Goal: Information Seeking & Learning: Learn about a topic

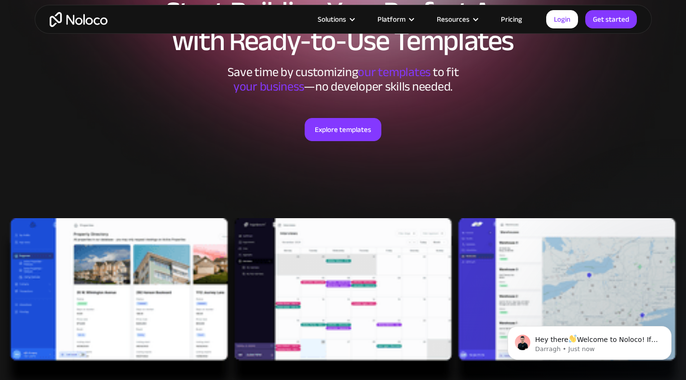
scroll to position [145, 0]
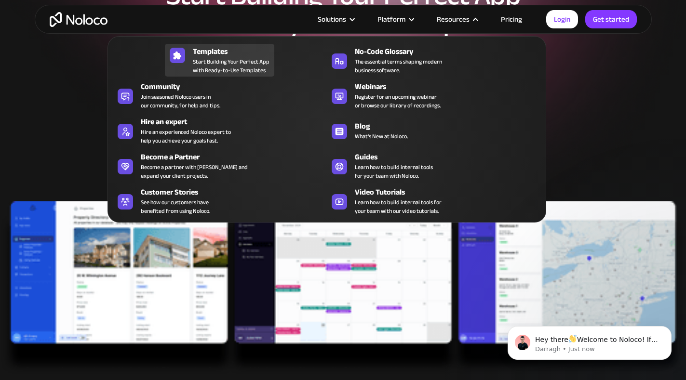
click at [221, 57] on span "Start Building Your Perfect App with Ready-to-Use Templates" at bounding box center [231, 65] width 77 height 17
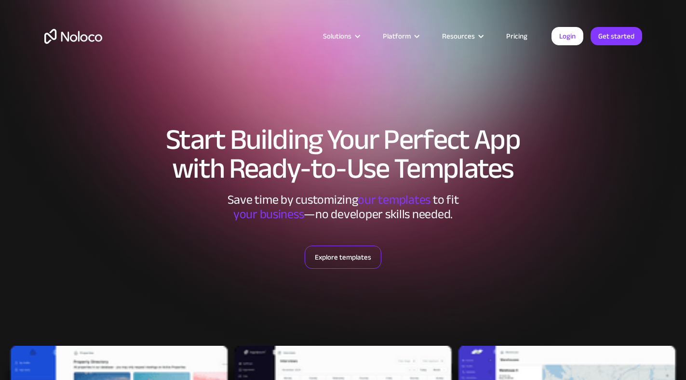
click at [334, 264] on link "Explore templates" at bounding box center [343, 257] width 77 height 23
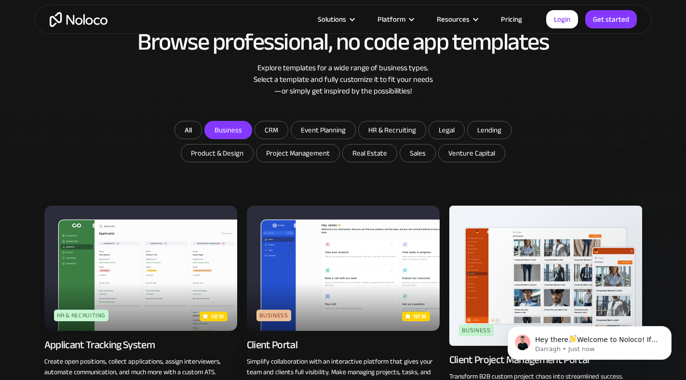
click at [230, 130] on input "Business" at bounding box center [228, 130] width 47 height 17
checkbox input "true"
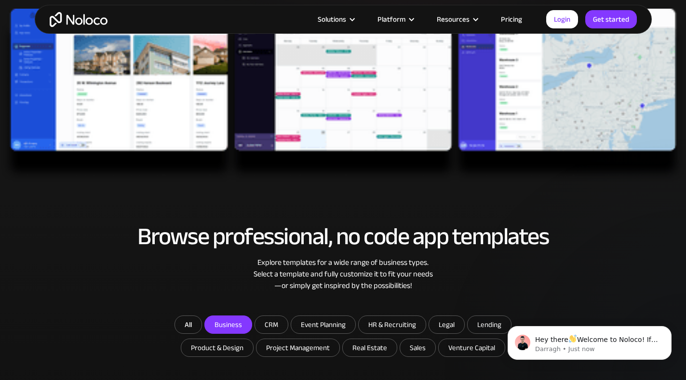
scroll to position [482, 0]
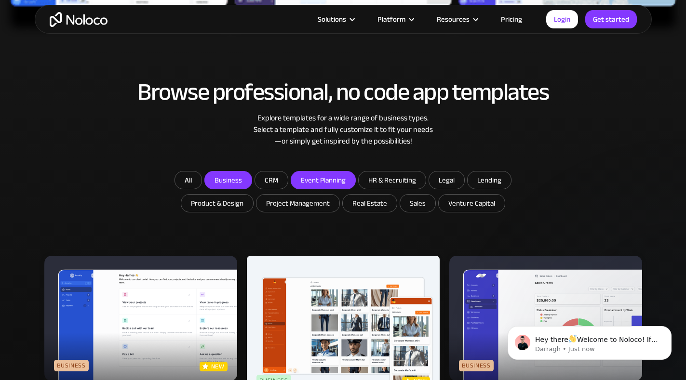
click at [333, 182] on input "Event Planning" at bounding box center [323, 180] width 64 height 17
checkbox input "true"
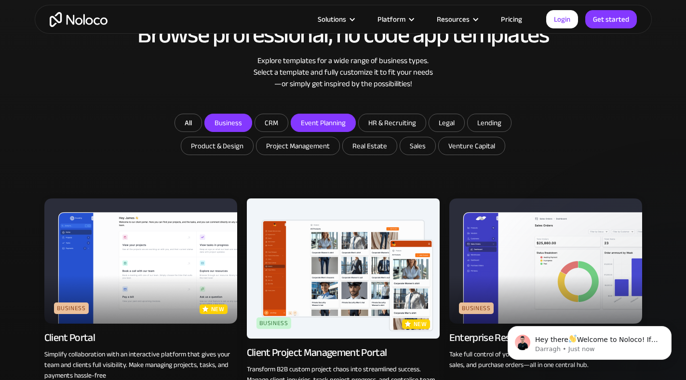
scroll to position [530, 0]
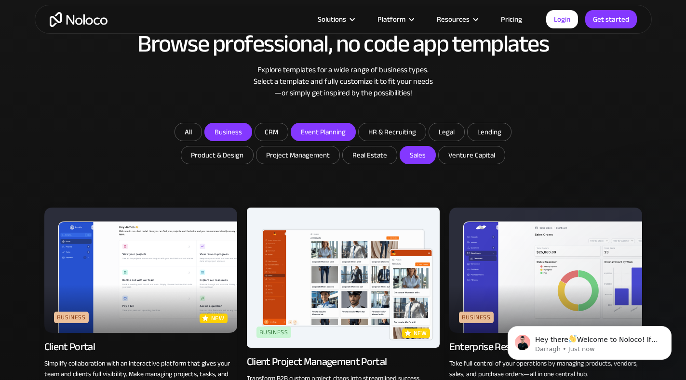
click at [407, 156] on input "Sales" at bounding box center [417, 155] width 35 height 17
checkbox input "true"
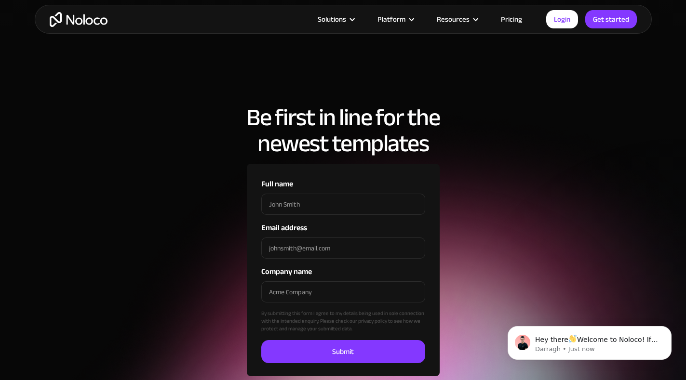
scroll to position [1591, 0]
